Goal: Task Accomplishment & Management: Complete application form

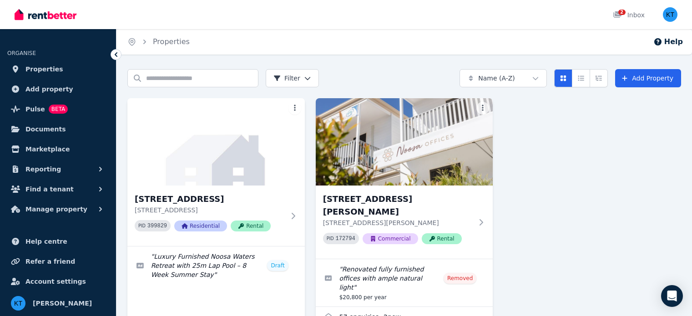
click at [251, 142] on img at bounding box center [215, 141] width 177 height 87
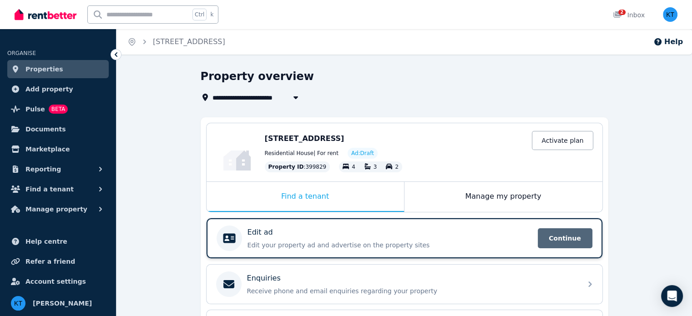
click at [559, 240] on span "Continue" at bounding box center [565, 238] width 55 height 20
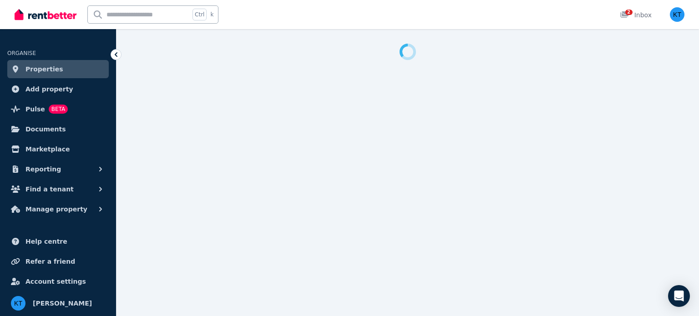
select select "***"
select select "**********"
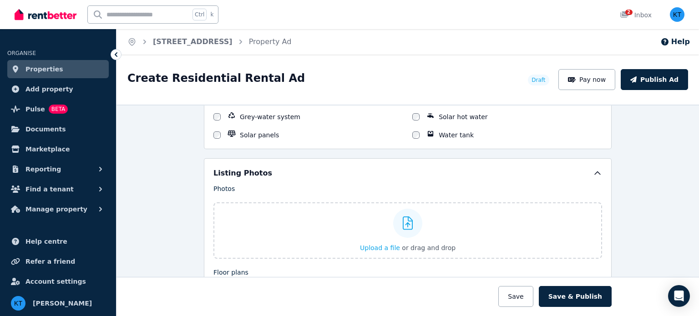
scroll to position [1046, 0]
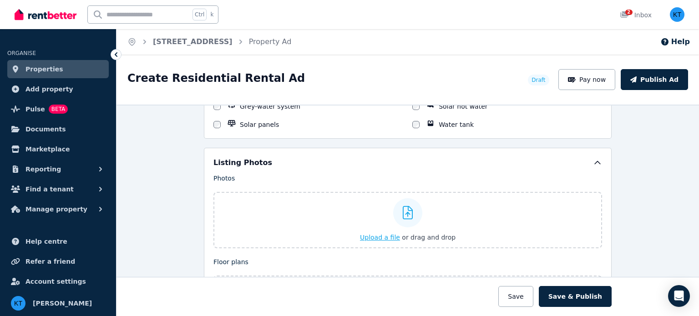
click at [392, 234] on span "Upload a file" at bounding box center [380, 237] width 40 height 7
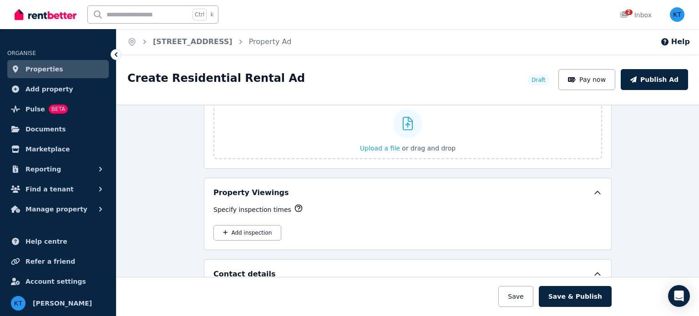
scroll to position [1729, 0]
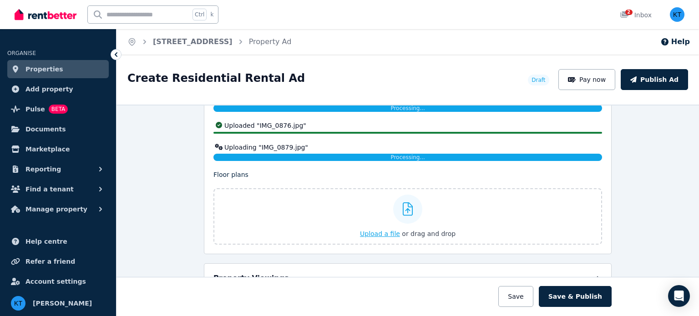
click at [390, 233] on div "Upload a file or drag and drop" at bounding box center [408, 216] width 96 height 55
click at [0, 0] on input "Upload a file or drag and drop" at bounding box center [0, 0] width 0 height 0
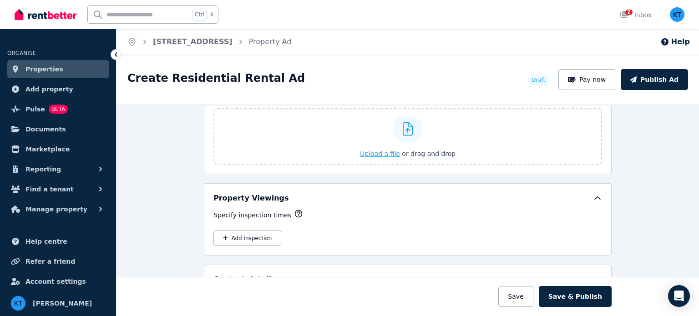
scroll to position [1434, 0]
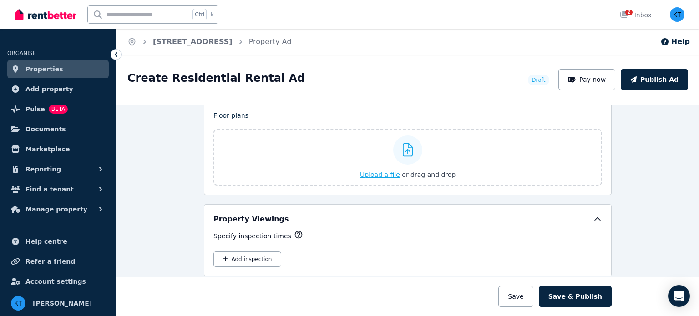
click at [388, 172] on span "Upload a file" at bounding box center [380, 174] width 40 height 7
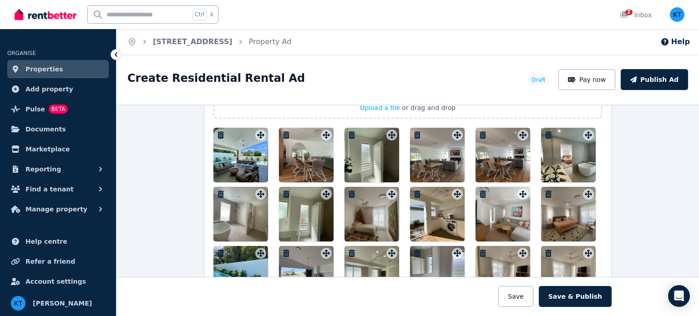
scroll to position [1161, 0]
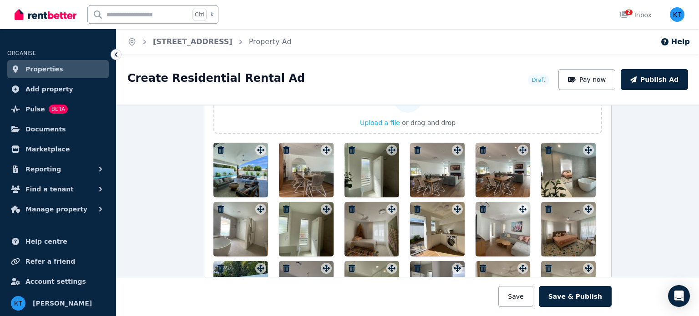
click at [218, 146] on icon "button" at bounding box center [220, 149] width 6 height 7
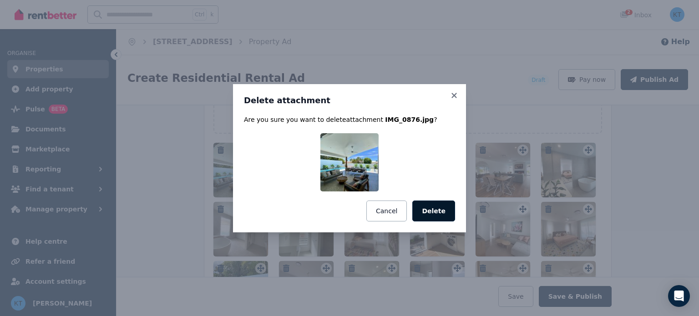
click at [431, 209] on button "Delete" at bounding box center [433, 211] width 43 height 21
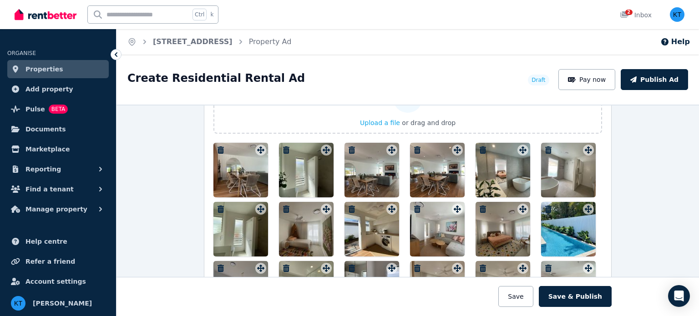
click at [218, 146] on icon "button" at bounding box center [220, 149] width 6 height 7
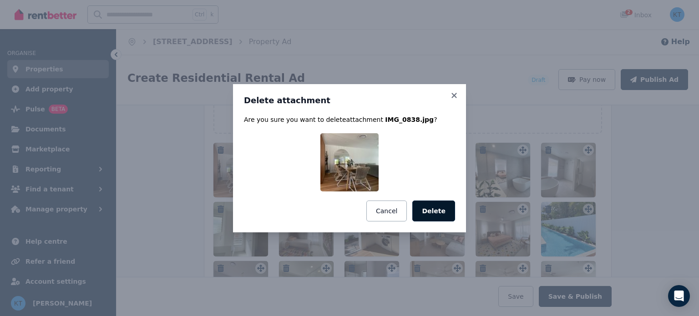
click at [438, 211] on button "Delete" at bounding box center [433, 211] width 43 height 21
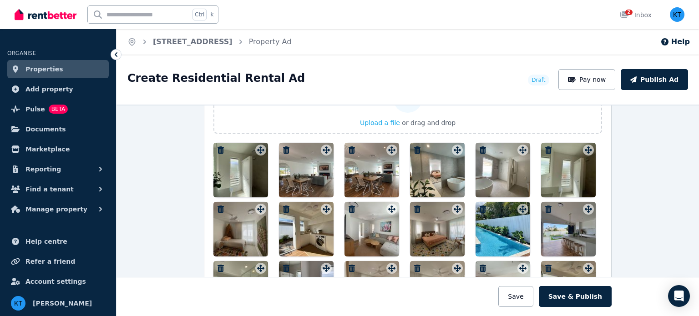
click at [219, 147] on icon "button" at bounding box center [220, 149] width 6 height 7
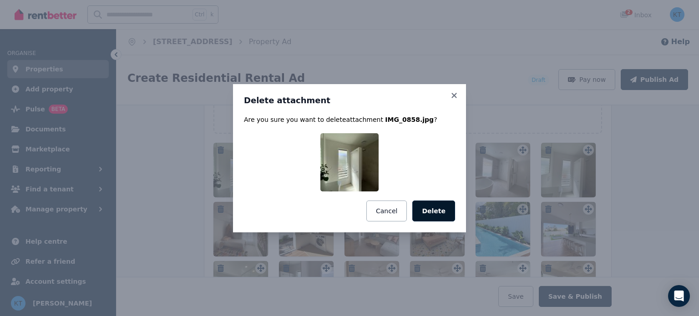
click at [434, 210] on button "Delete" at bounding box center [433, 211] width 43 height 21
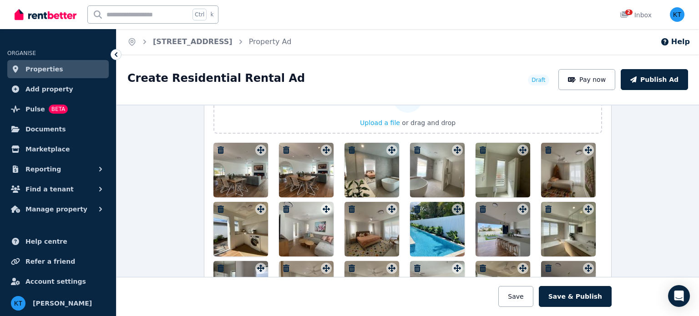
click at [217, 146] on icon "button" at bounding box center [220, 149] width 6 height 7
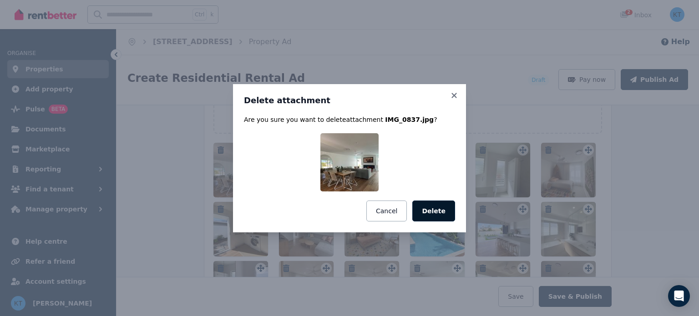
click at [434, 211] on button "Delete" at bounding box center [433, 211] width 43 height 21
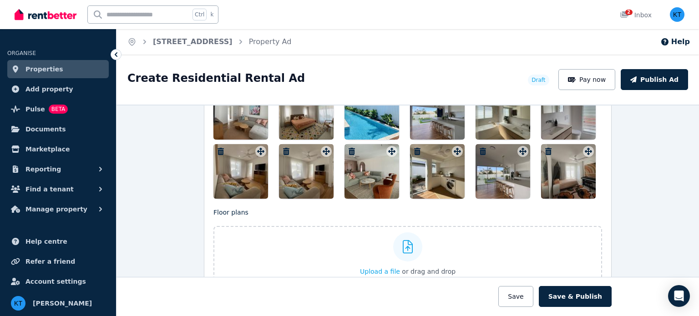
scroll to position [1297, 0]
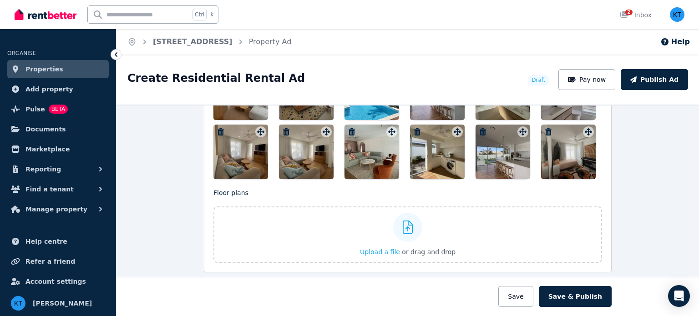
click at [348, 129] on icon "button" at bounding box center [351, 131] width 6 height 7
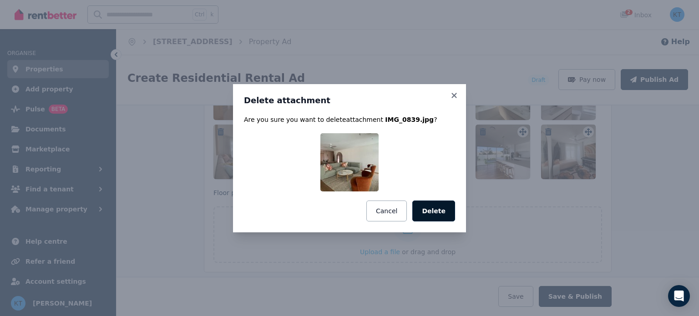
click at [433, 211] on button "Delete" at bounding box center [433, 211] width 43 height 21
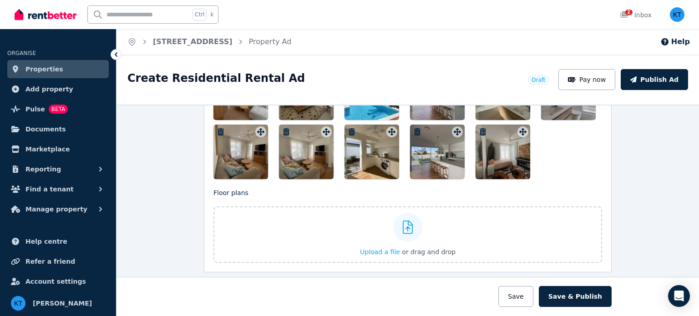
click at [352, 131] on div at bounding box center [371, 152] width 55 height 55
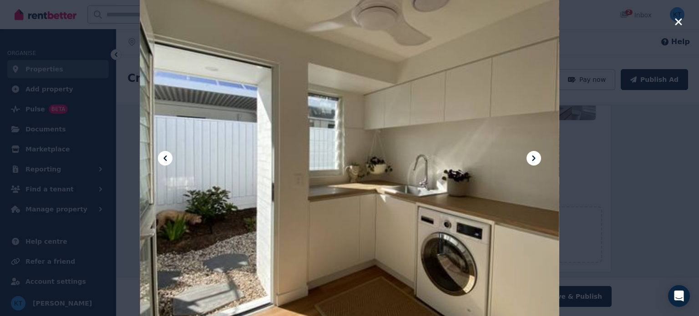
click at [677, 23] on icon "button" at bounding box center [678, 21] width 7 height 7
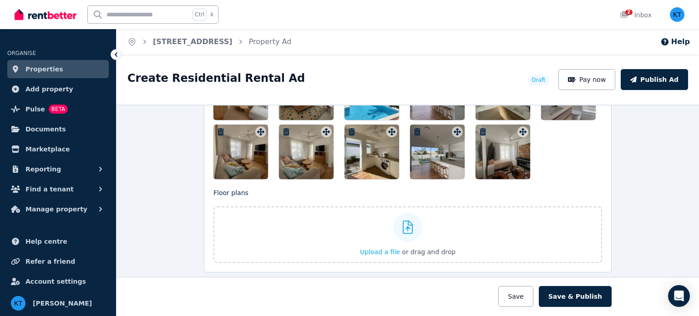
click at [416, 129] on icon "button" at bounding box center [417, 131] width 6 height 7
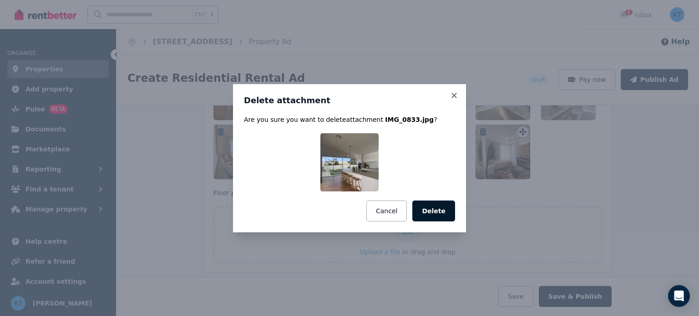
click at [437, 205] on button "Delete" at bounding box center [433, 211] width 43 height 21
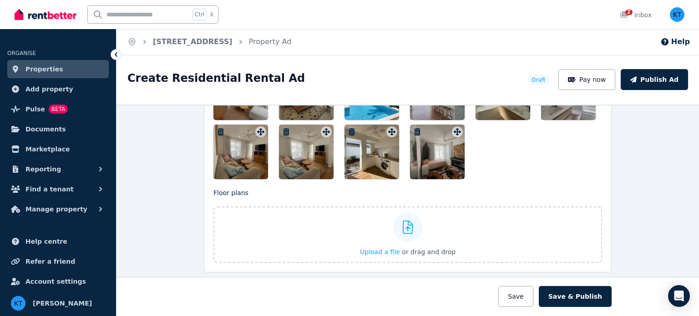
click at [417, 128] on icon "button" at bounding box center [417, 131] width 9 height 7
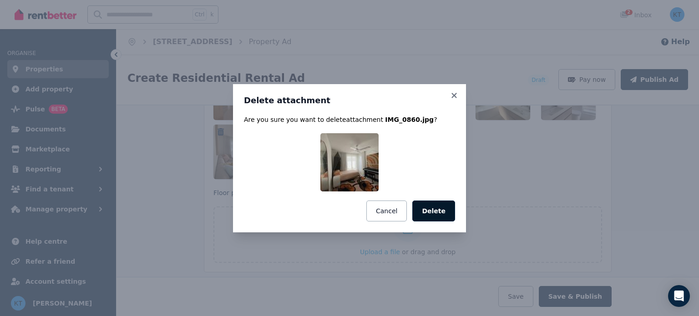
click at [432, 211] on button "Delete" at bounding box center [433, 211] width 43 height 21
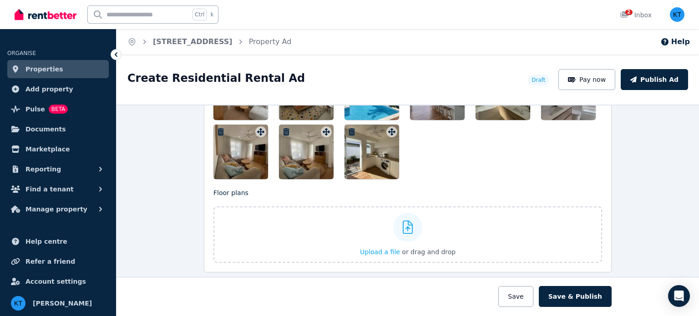
click at [348, 128] on icon "button" at bounding box center [351, 131] width 6 height 7
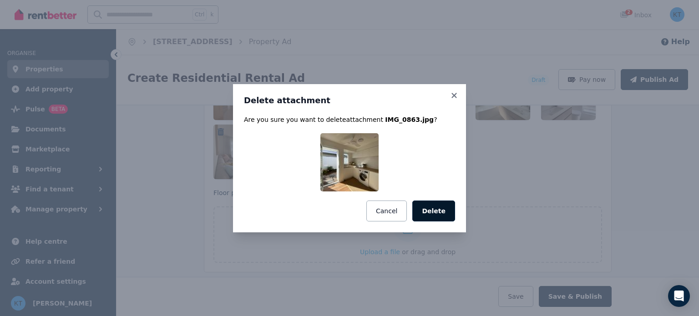
click at [439, 208] on button "Delete" at bounding box center [433, 211] width 43 height 21
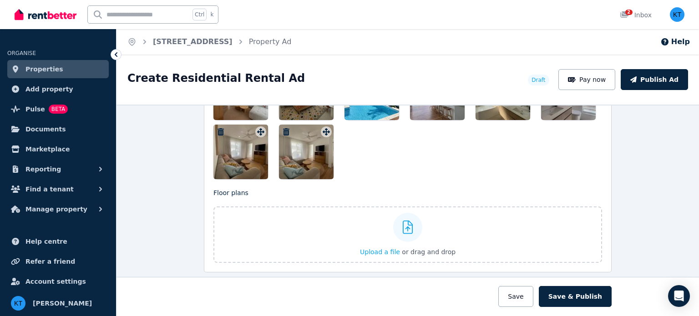
click at [283, 129] on icon "button" at bounding box center [286, 131] width 6 height 7
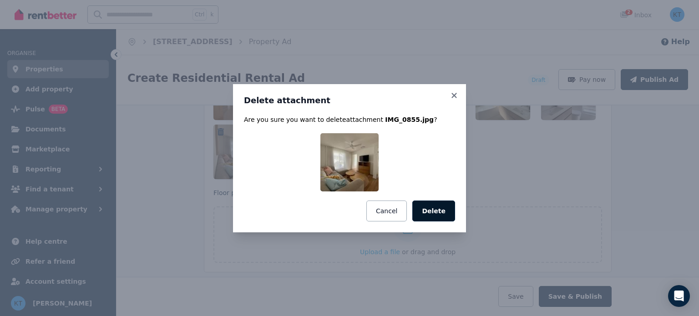
click at [434, 209] on button "Delete" at bounding box center [433, 211] width 43 height 21
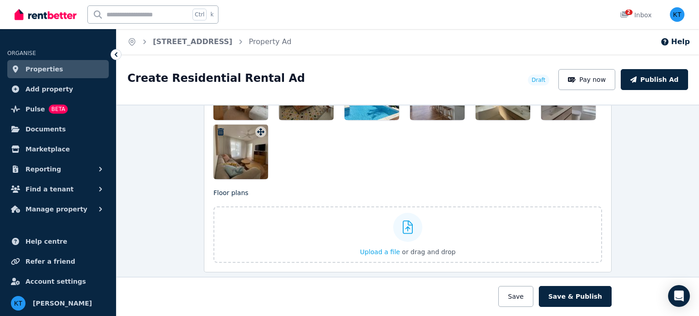
click at [217, 129] on icon "button" at bounding box center [220, 131] width 6 height 7
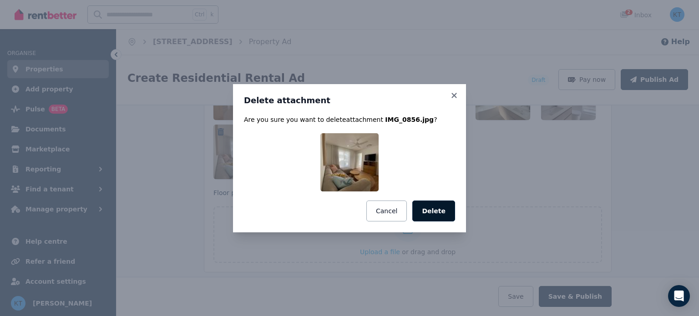
click at [428, 210] on button "Delete" at bounding box center [433, 211] width 43 height 21
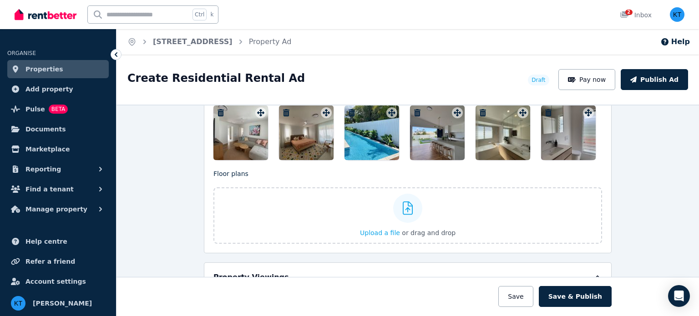
scroll to position [1161, 0]
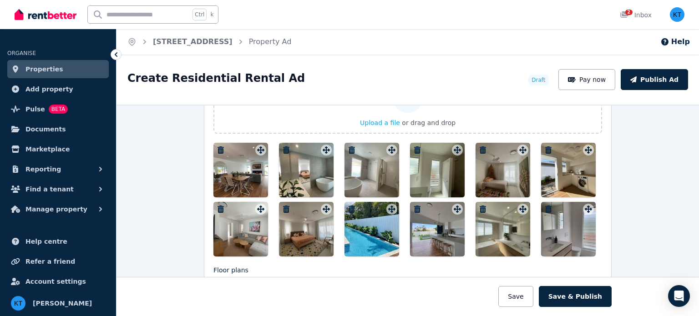
click at [545, 206] on icon "button" at bounding box center [548, 209] width 6 height 7
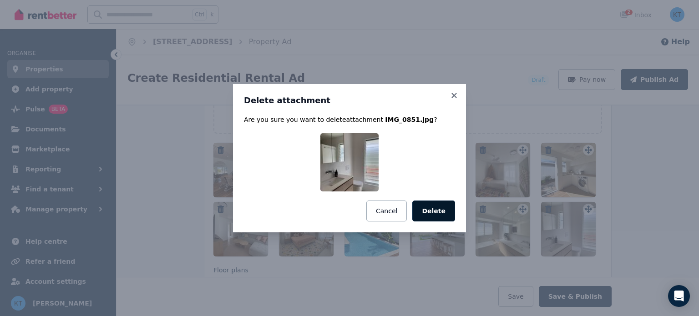
click at [438, 211] on button "Delete" at bounding box center [433, 211] width 43 height 21
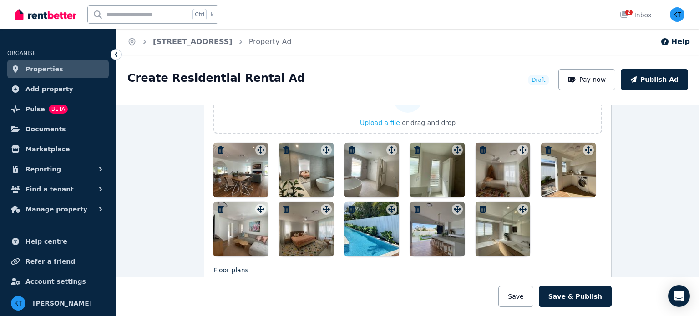
click at [480, 206] on icon "button" at bounding box center [483, 209] width 6 height 7
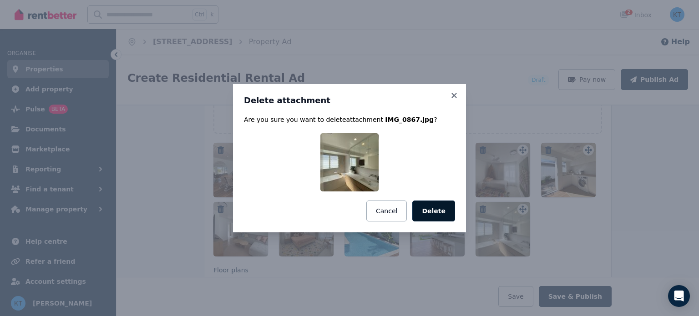
click at [439, 213] on button "Delete" at bounding box center [433, 211] width 43 height 21
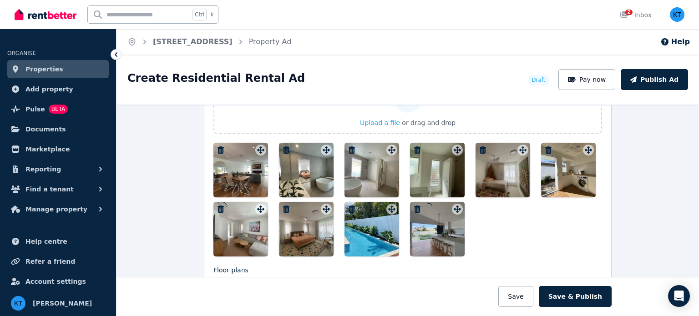
click at [415, 206] on icon "button" at bounding box center [417, 209] width 9 height 7
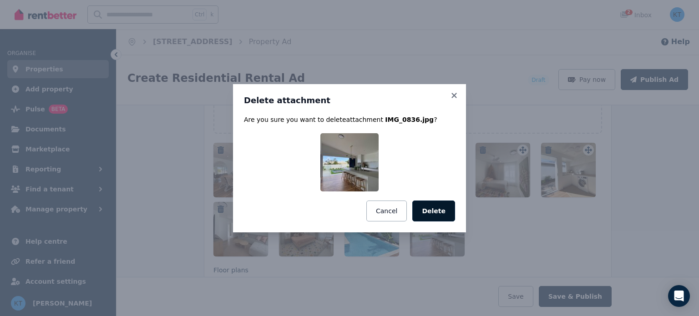
click at [434, 212] on button "Delete" at bounding box center [433, 211] width 43 height 21
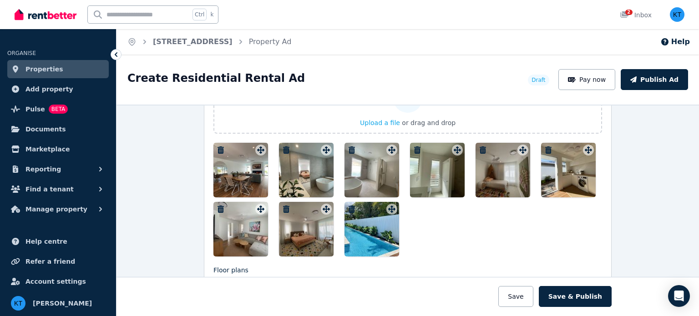
click at [348, 206] on icon "button" at bounding box center [351, 209] width 6 height 7
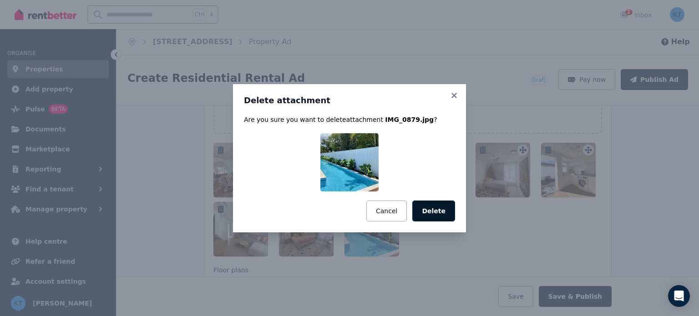
click at [429, 211] on button "Delete" at bounding box center [433, 211] width 43 height 21
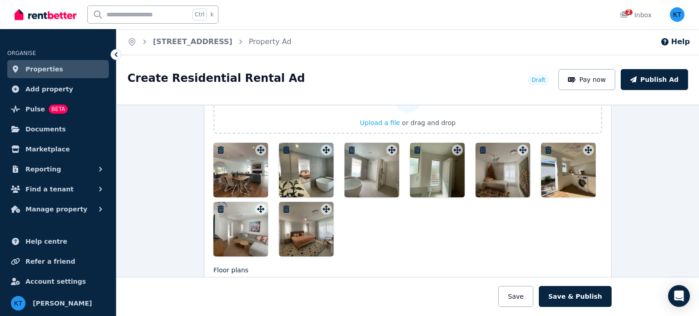
click at [282, 206] on icon "button" at bounding box center [286, 209] width 9 height 7
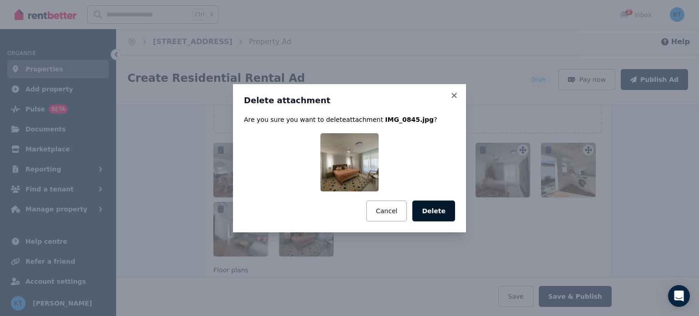
click at [431, 216] on button "Delete" at bounding box center [433, 211] width 43 height 21
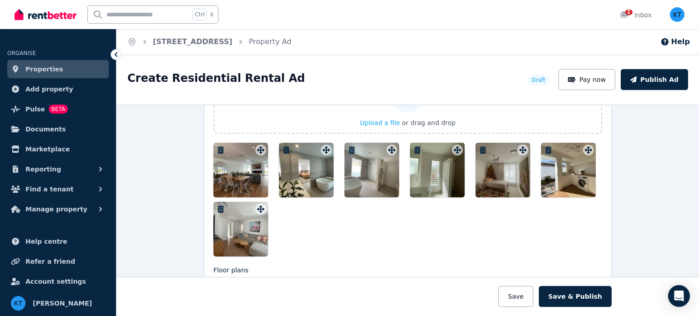
click at [217, 206] on icon "button" at bounding box center [220, 209] width 6 height 7
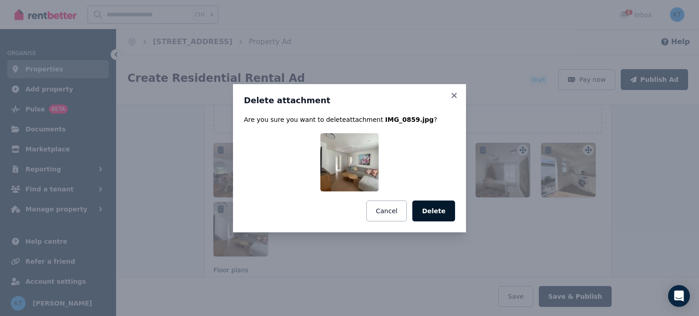
click at [431, 212] on button "Delete" at bounding box center [433, 211] width 43 height 21
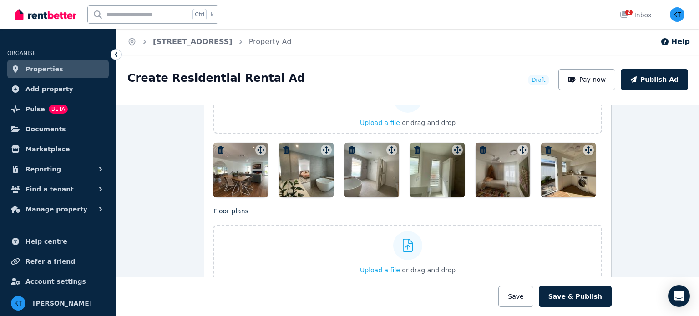
click at [217, 146] on icon "button" at bounding box center [220, 149] width 6 height 7
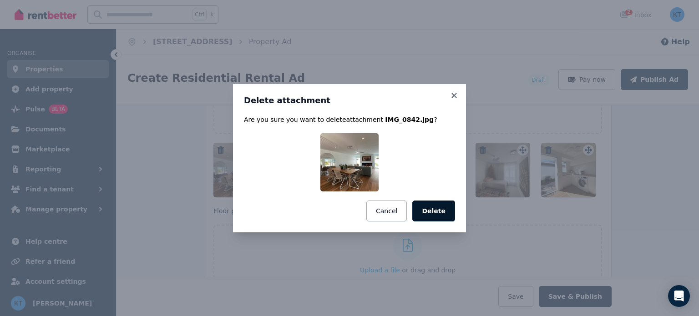
click at [438, 212] on button "Delete" at bounding box center [433, 211] width 43 height 21
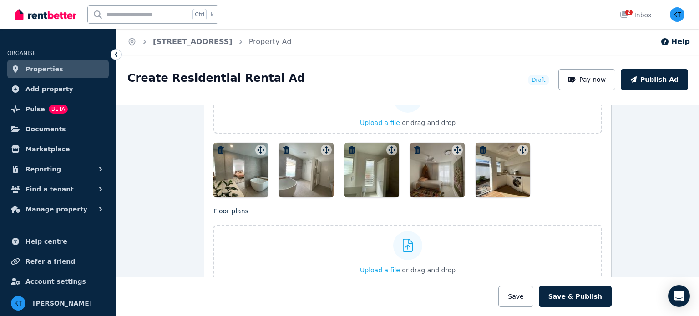
click at [216, 146] on icon "button" at bounding box center [220, 149] width 9 height 7
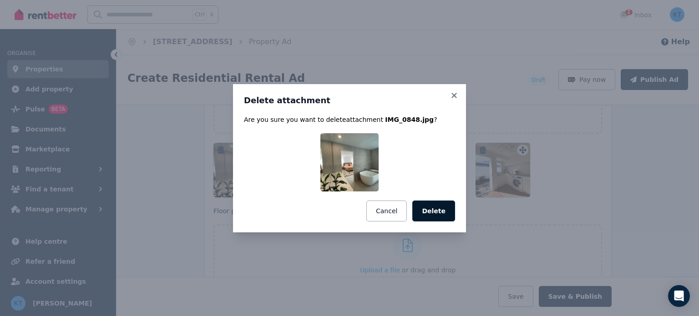
click at [435, 207] on button "Delete" at bounding box center [433, 211] width 43 height 21
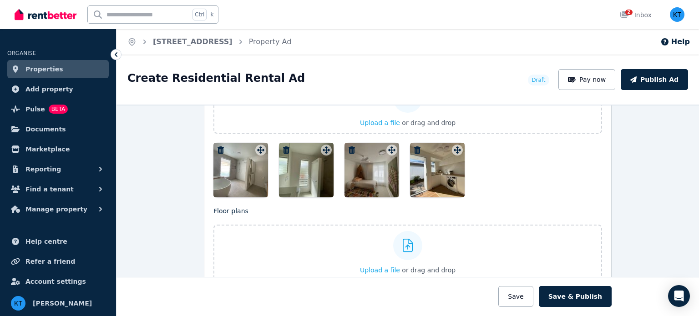
click at [218, 146] on icon "button" at bounding box center [220, 149] width 9 height 7
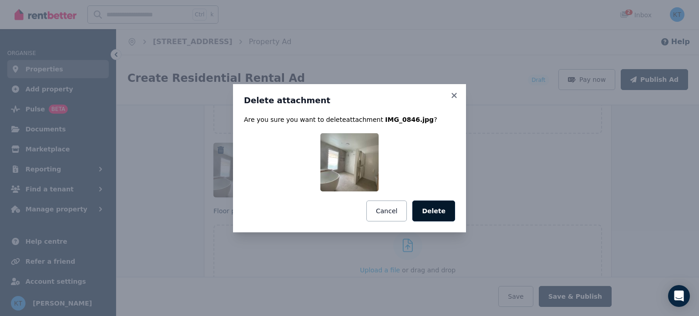
click at [430, 212] on button "Delete" at bounding box center [433, 211] width 43 height 21
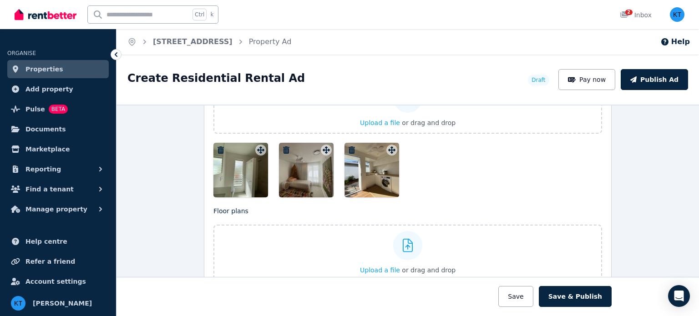
click at [216, 146] on icon "button" at bounding box center [220, 149] width 9 height 7
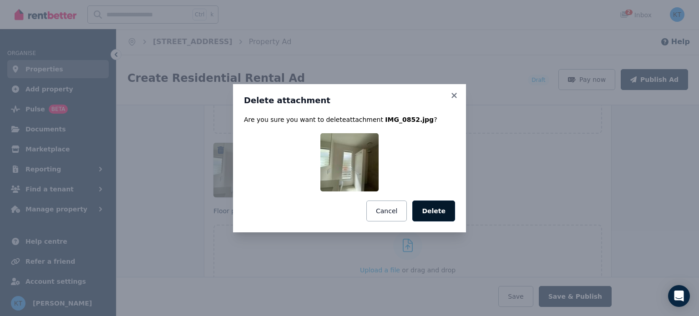
click at [430, 211] on button "Delete" at bounding box center [433, 211] width 43 height 21
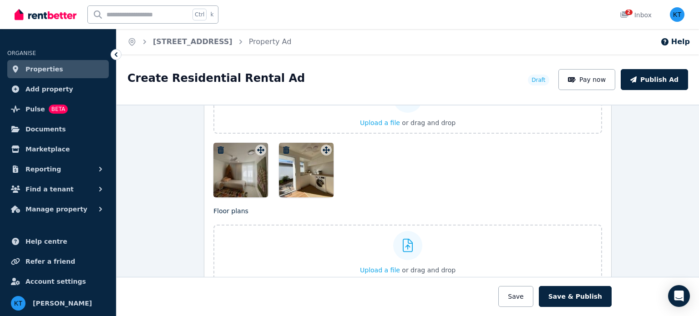
click at [217, 148] on icon "button" at bounding box center [220, 149] width 6 height 7
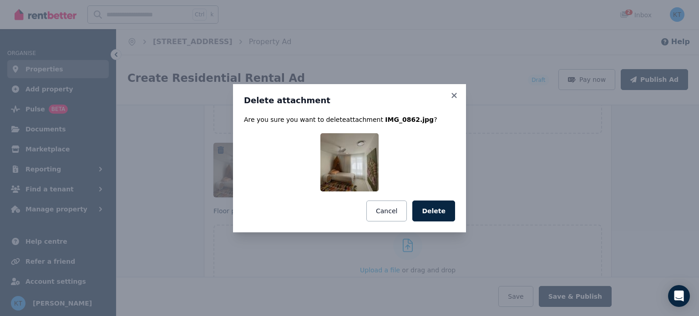
click at [434, 212] on button "Delete" at bounding box center [433, 211] width 43 height 21
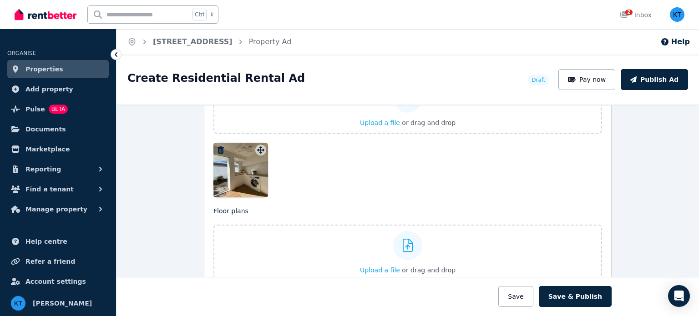
click at [216, 148] on icon "button" at bounding box center [220, 149] width 9 height 7
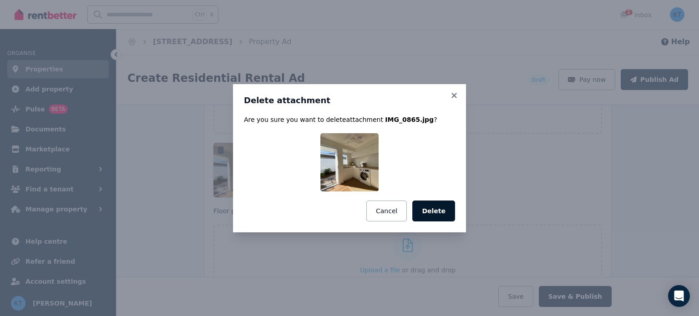
click at [423, 209] on button "Delete" at bounding box center [433, 211] width 43 height 21
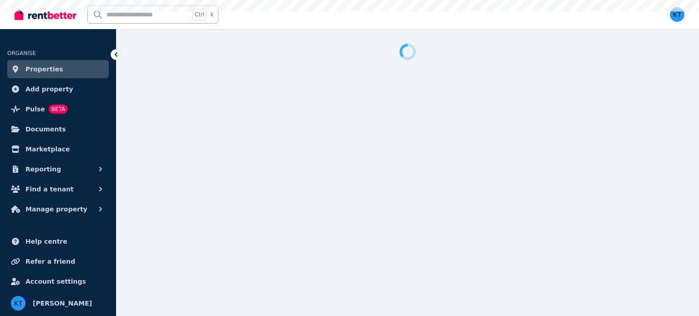
select select "***"
select select "**********"
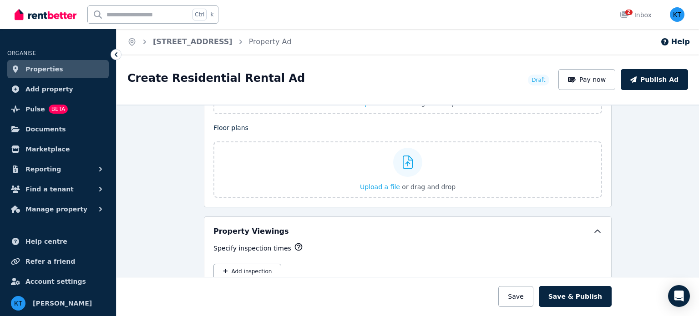
scroll to position [1183, 0]
click at [368, 182] on span "Upload a file" at bounding box center [380, 184] width 40 height 7
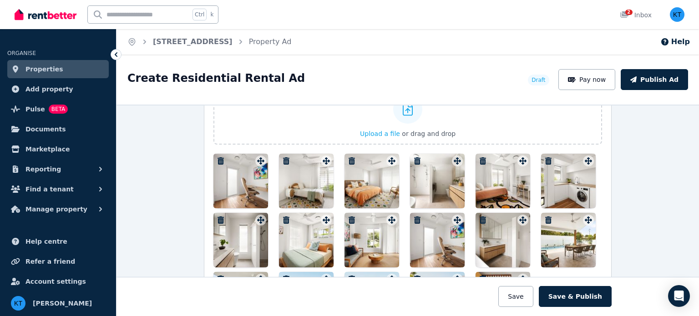
scroll to position [1059, 0]
